Goal: Information Seeking & Learning: Learn about a topic

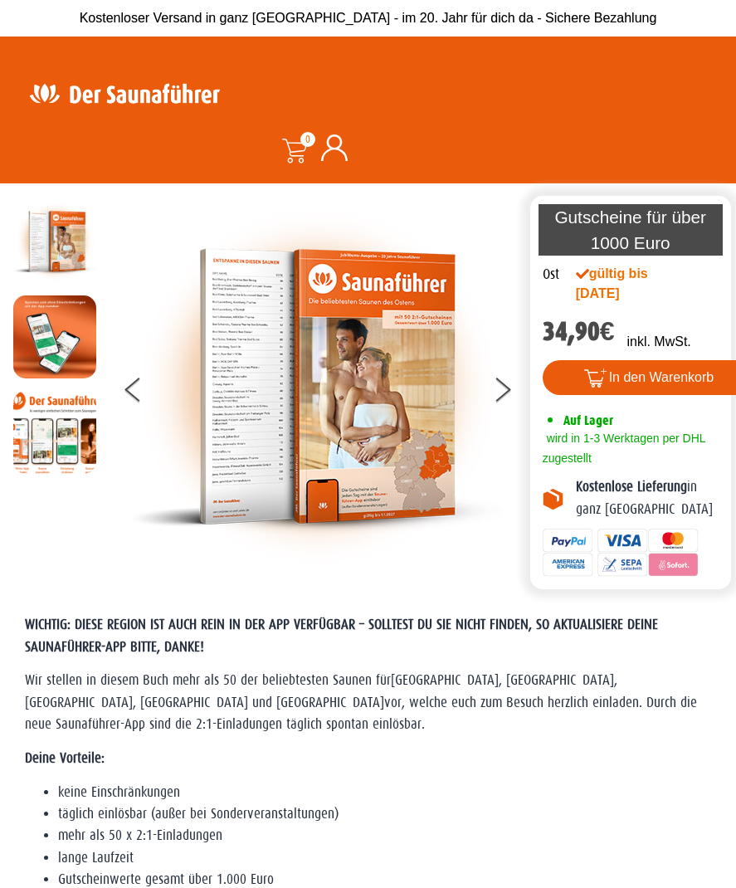
click at [437, 399] on img at bounding box center [316, 386] width 373 height 373
click at [500, 396] on icon at bounding box center [503, 394] width 15 height 13
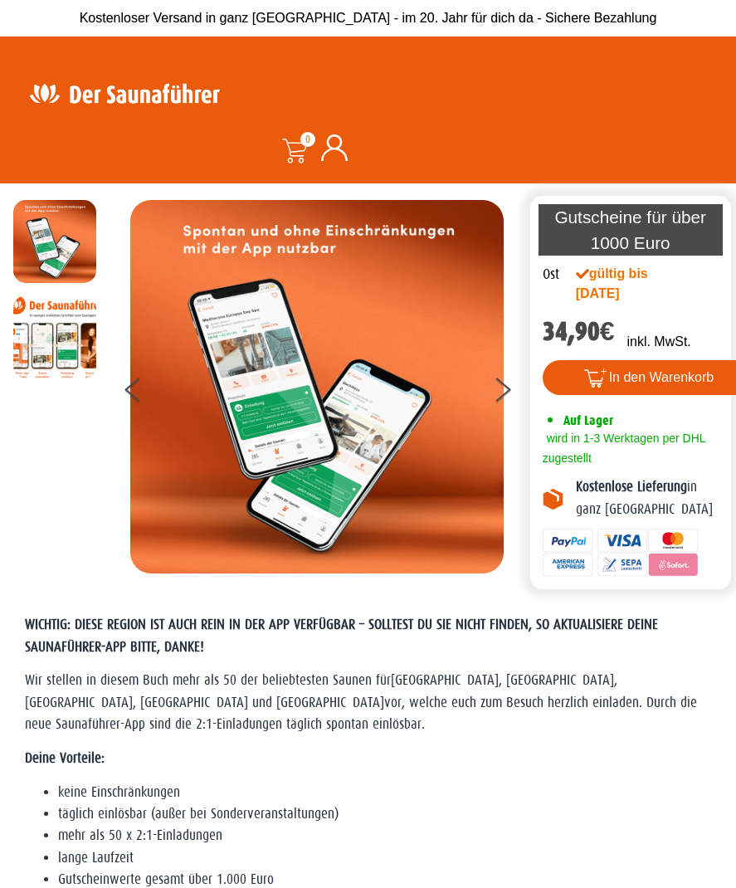
click at [513, 395] on button at bounding box center [512, 392] width 41 height 41
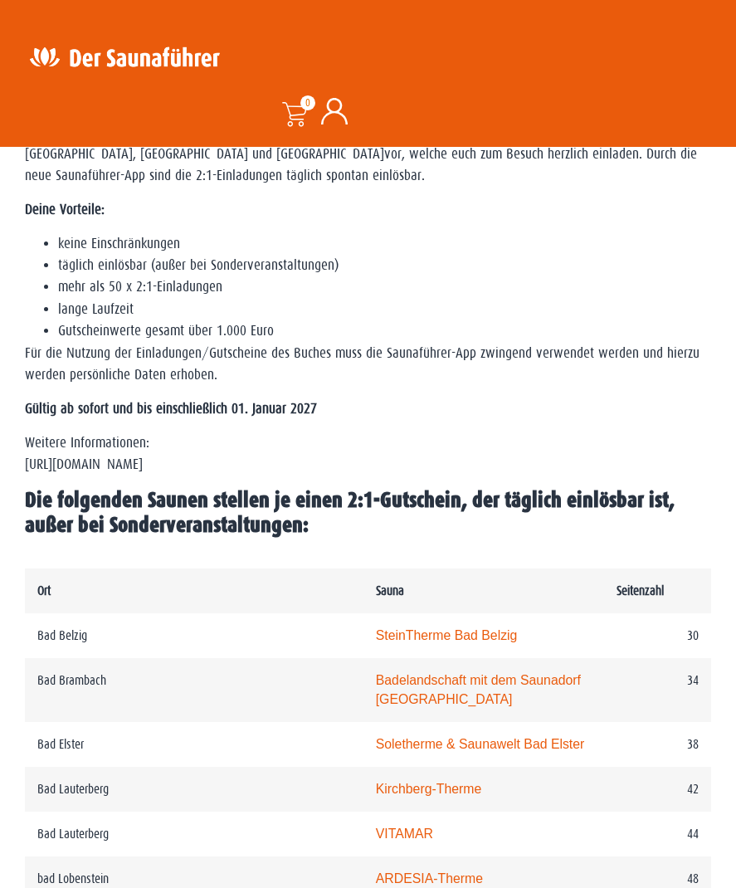
scroll to position [682, 0]
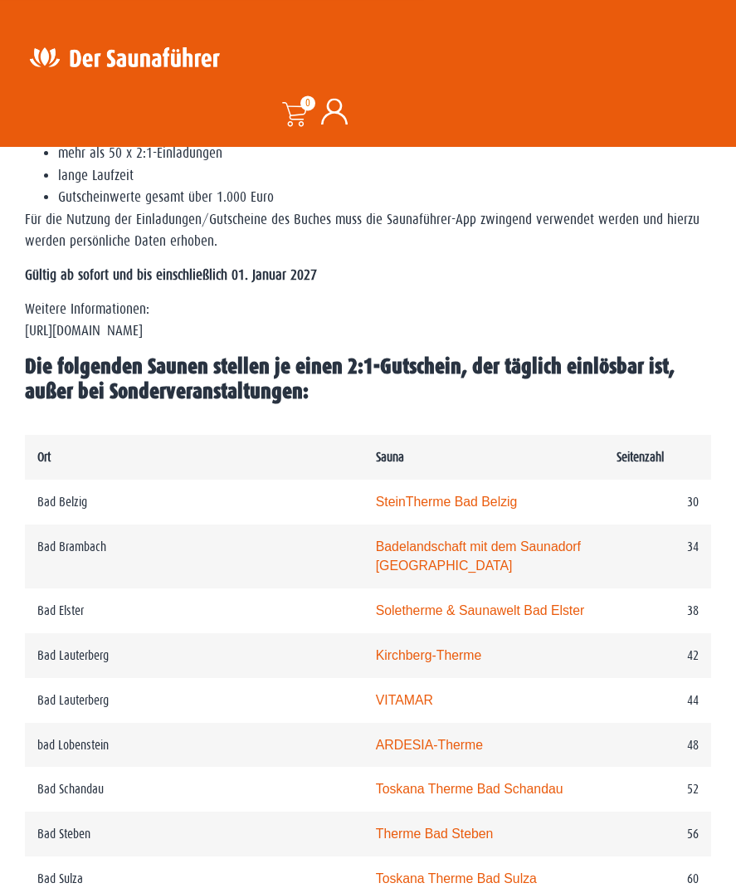
click at [376, 501] on link "SteinTherme Bad Belzig" at bounding box center [447, 501] width 142 height 14
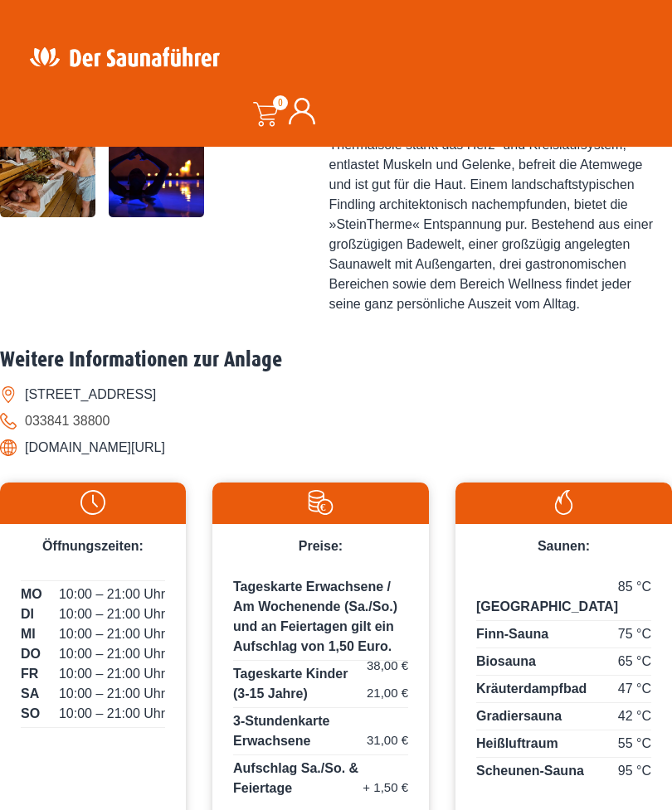
scroll to position [575, 0]
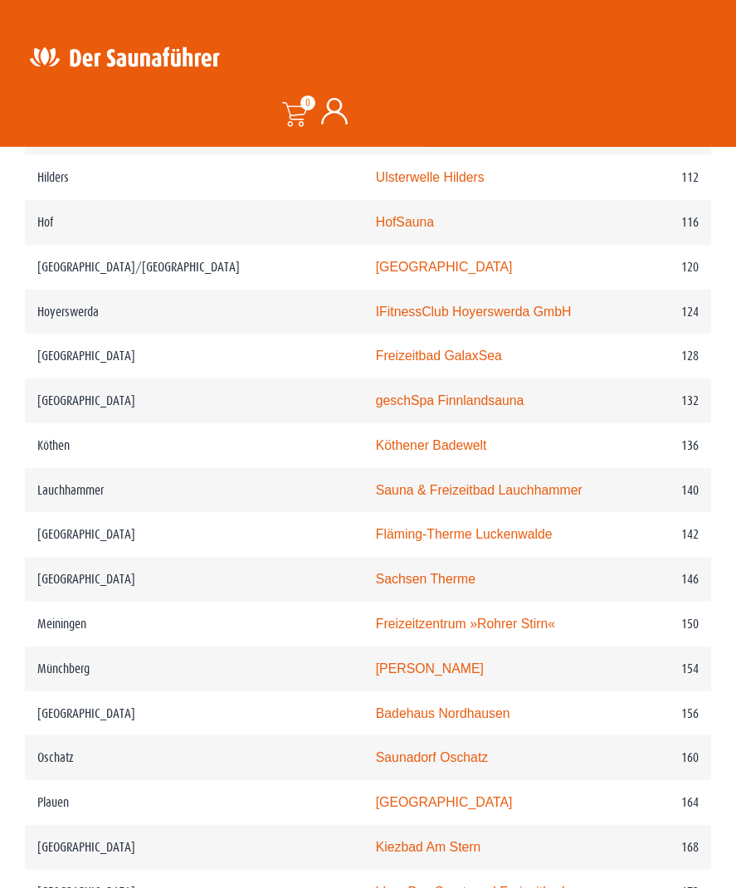
scroll to position [2158, 0]
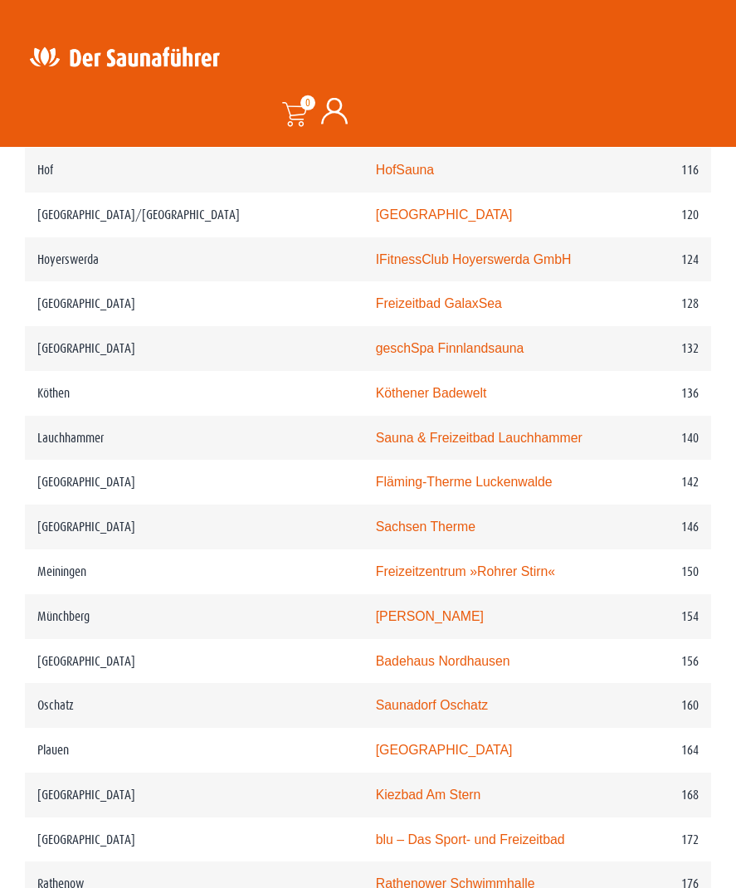
click at [410, 832] on link "blu – Das Sport- und Freizeitbad" at bounding box center [470, 839] width 189 height 14
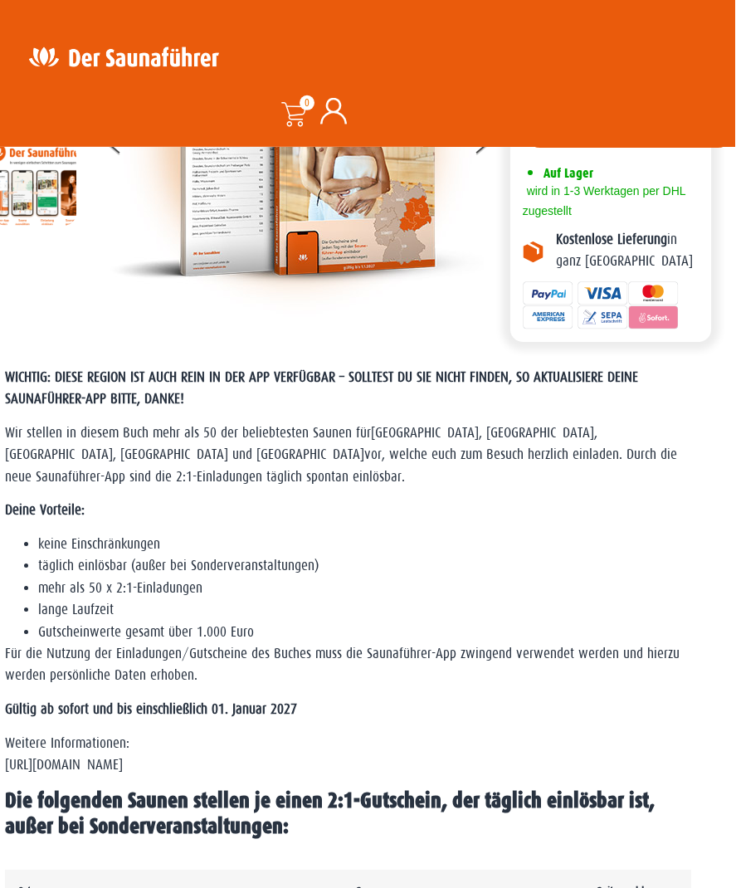
scroll to position [324, 19]
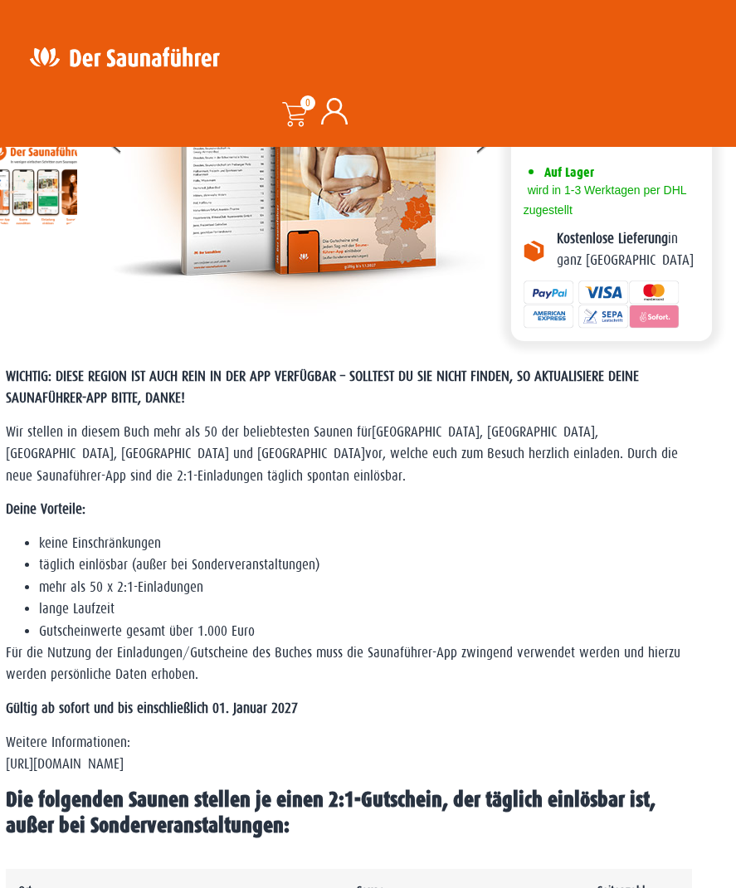
click at [212, 768] on p "Weitere Informationen: [URL][DOMAIN_NAME]" at bounding box center [349, 754] width 686 height 44
click at [224, 760] on p "Weitere Informationen: [URL][DOMAIN_NAME]" at bounding box center [349, 754] width 686 height 44
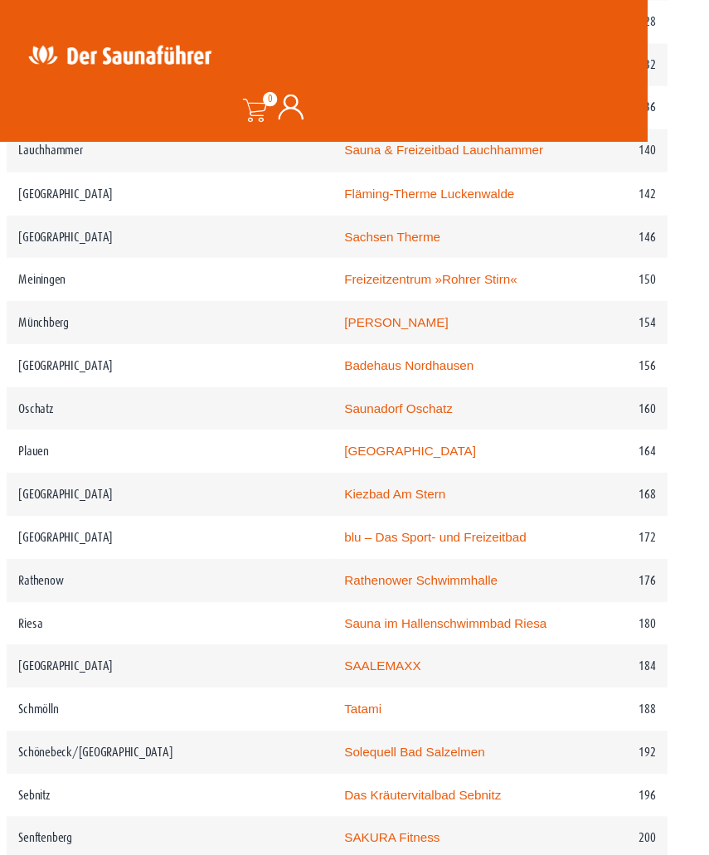
scroll to position [2663, 0]
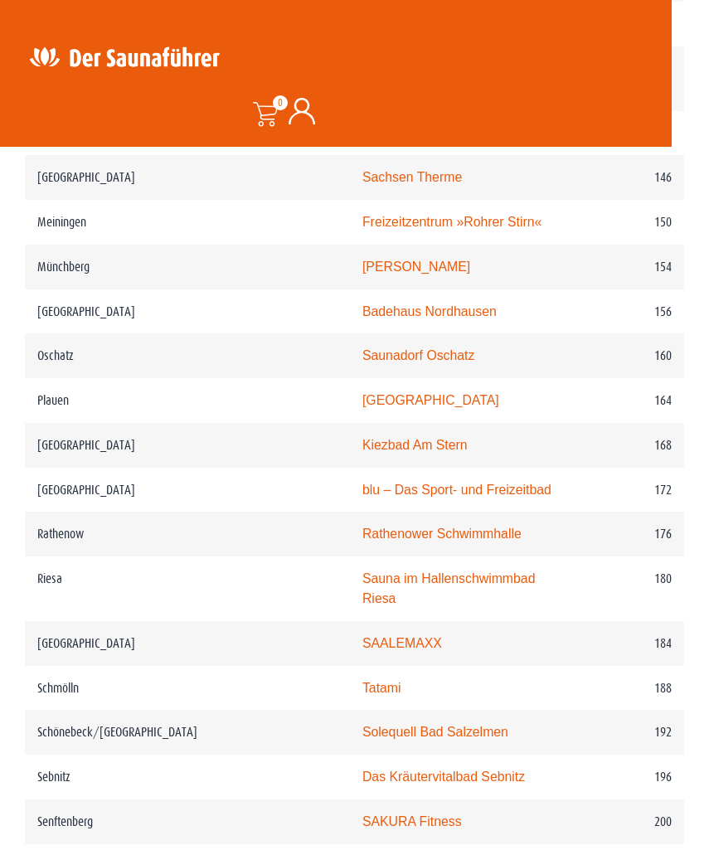
click at [396, 0] on header "Suche 0 0,00 €" at bounding box center [336, 73] width 672 height 147
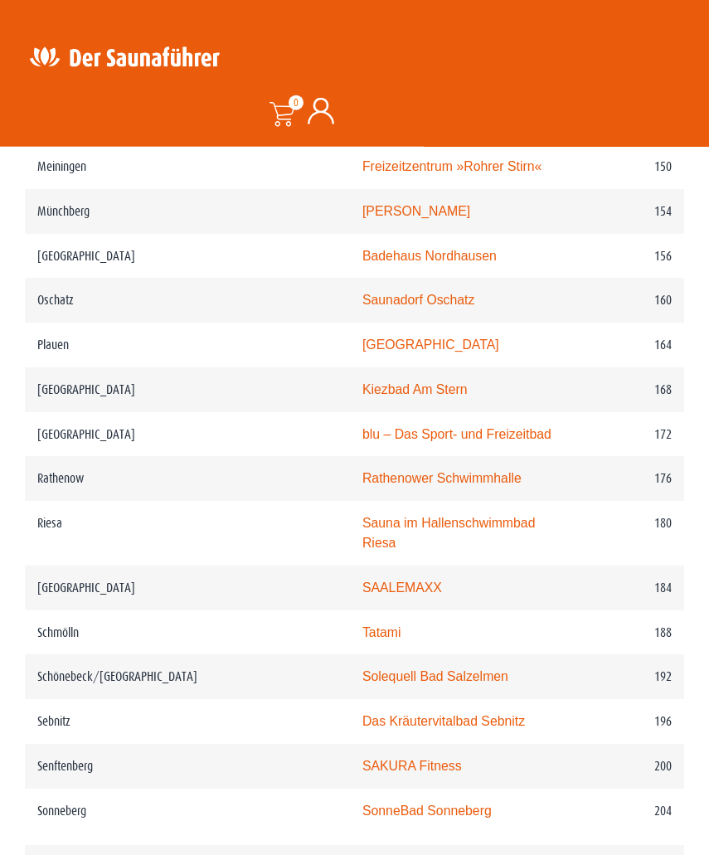
scroll to position [2718, 0]
